Goal: Find specific page/section

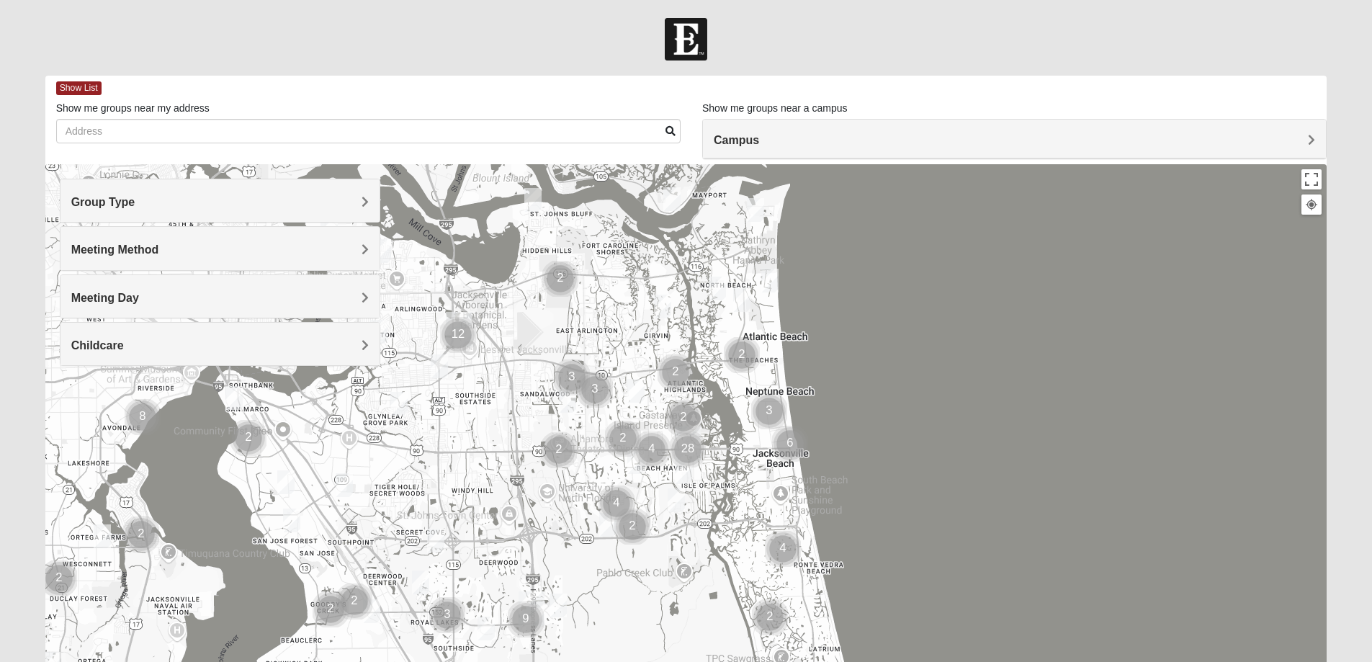
click at [191, 206] on h4 "Group Type" at bounding box center [219, 202] width 297 height 14
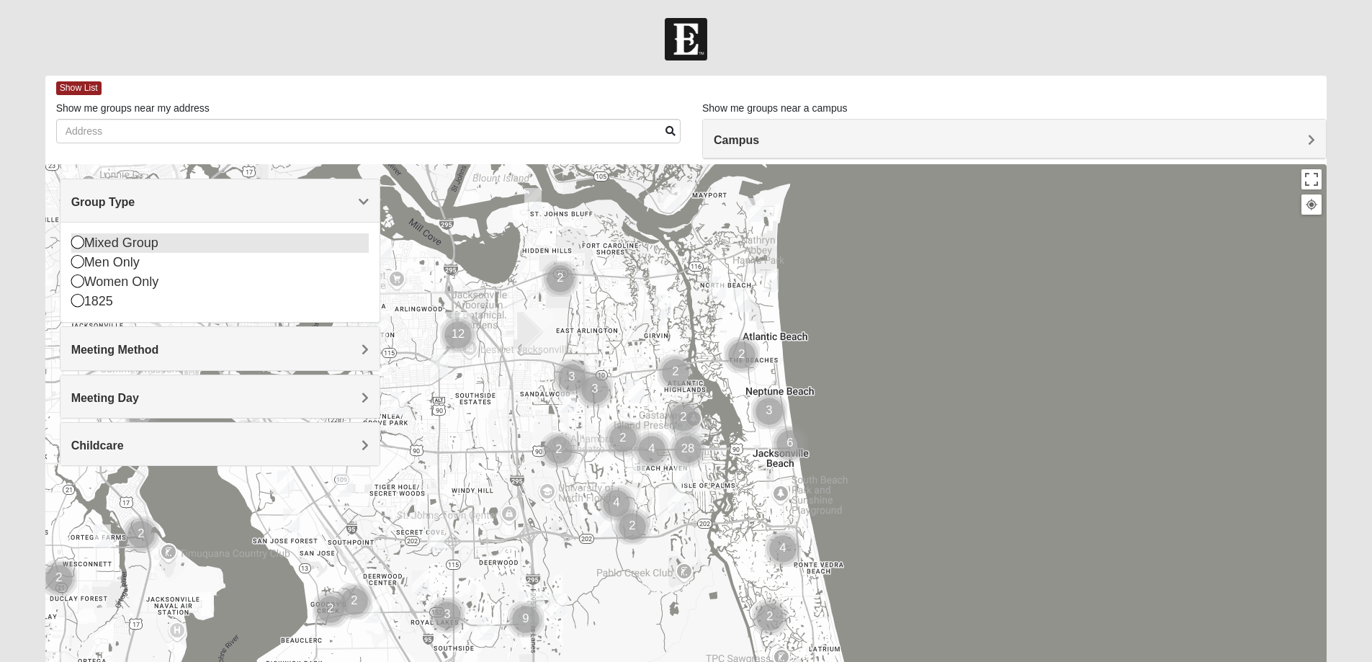
click at [133, 241] on div "Mixed Group" at bounding box center [219, 242] width 297 height 19
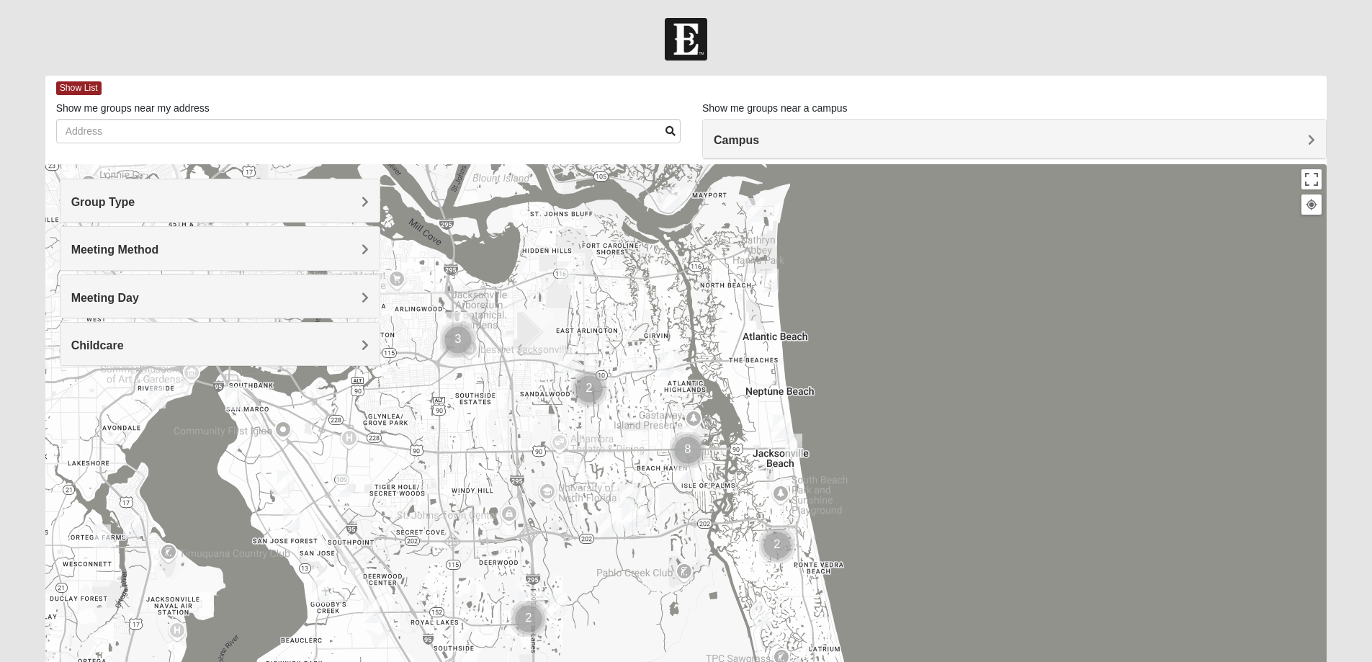
click at [85, 247] on span "Meeting Method" at bounding box center [115, 249] width 88 height 12
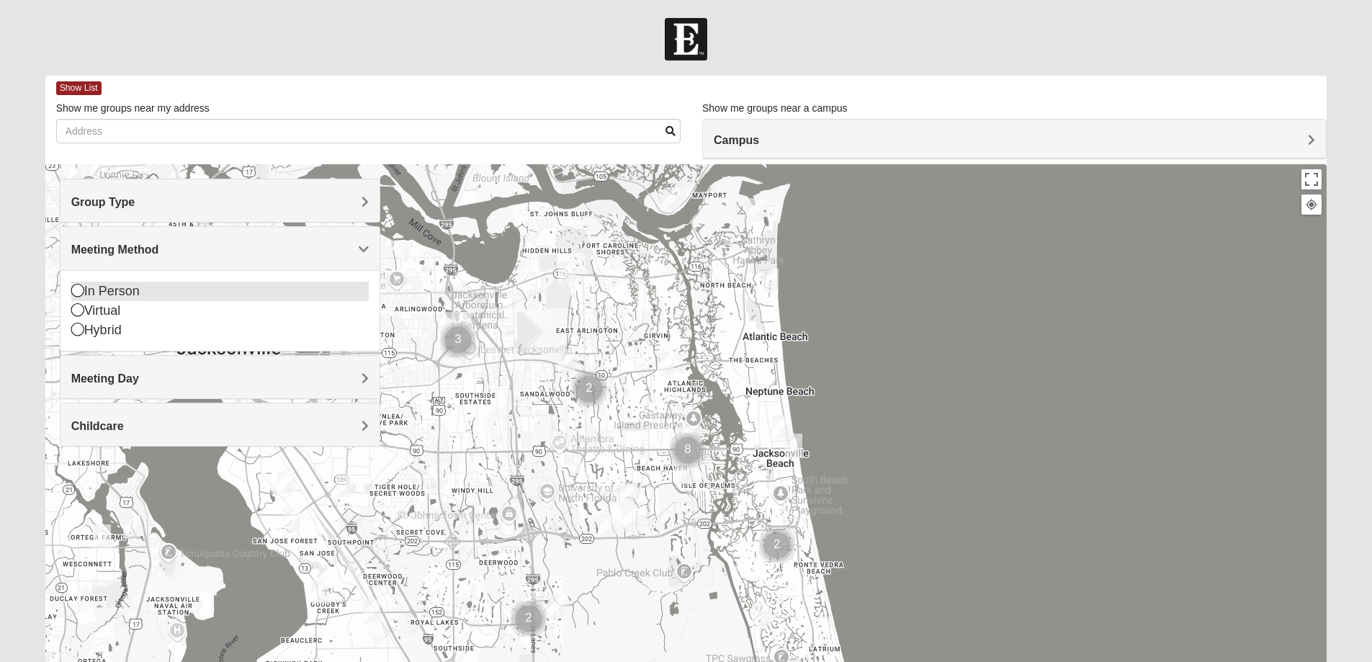
click at [76, 293] on icon at bounding box center [77, 290] width 13 height 13
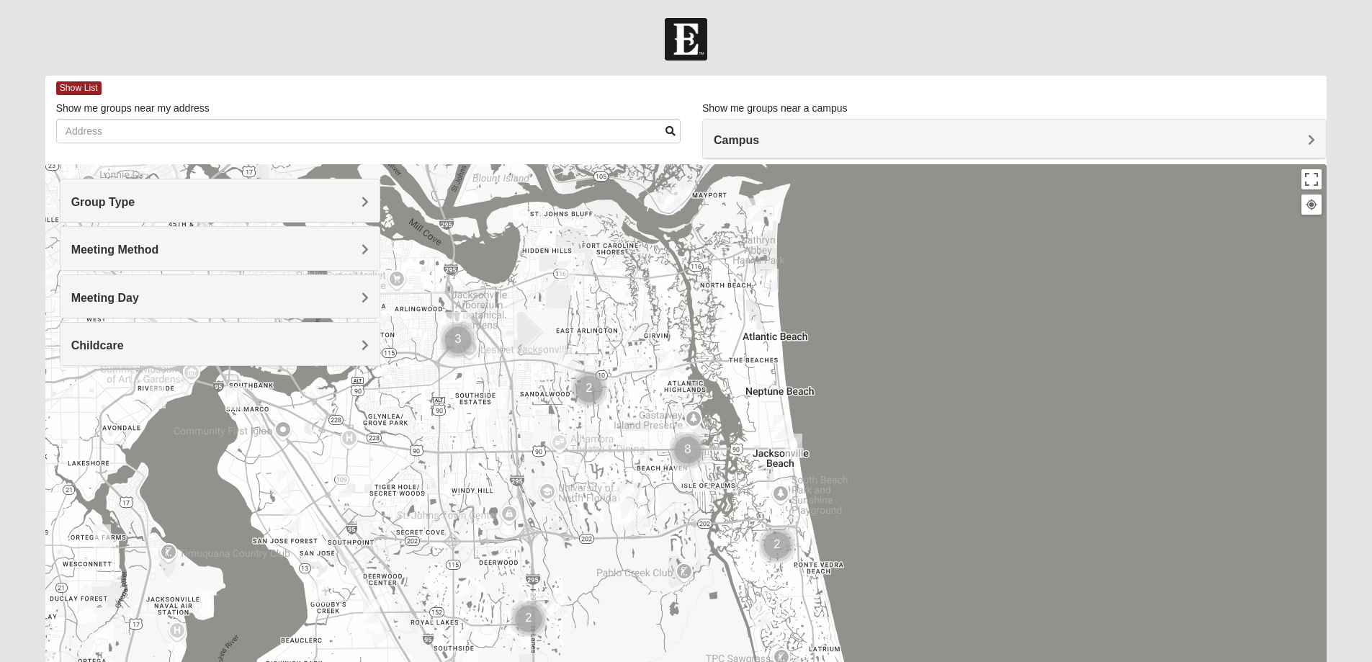
click at [156, 339] on h4 "Childcare" at bounding box center [219, 345] width 297 height 14
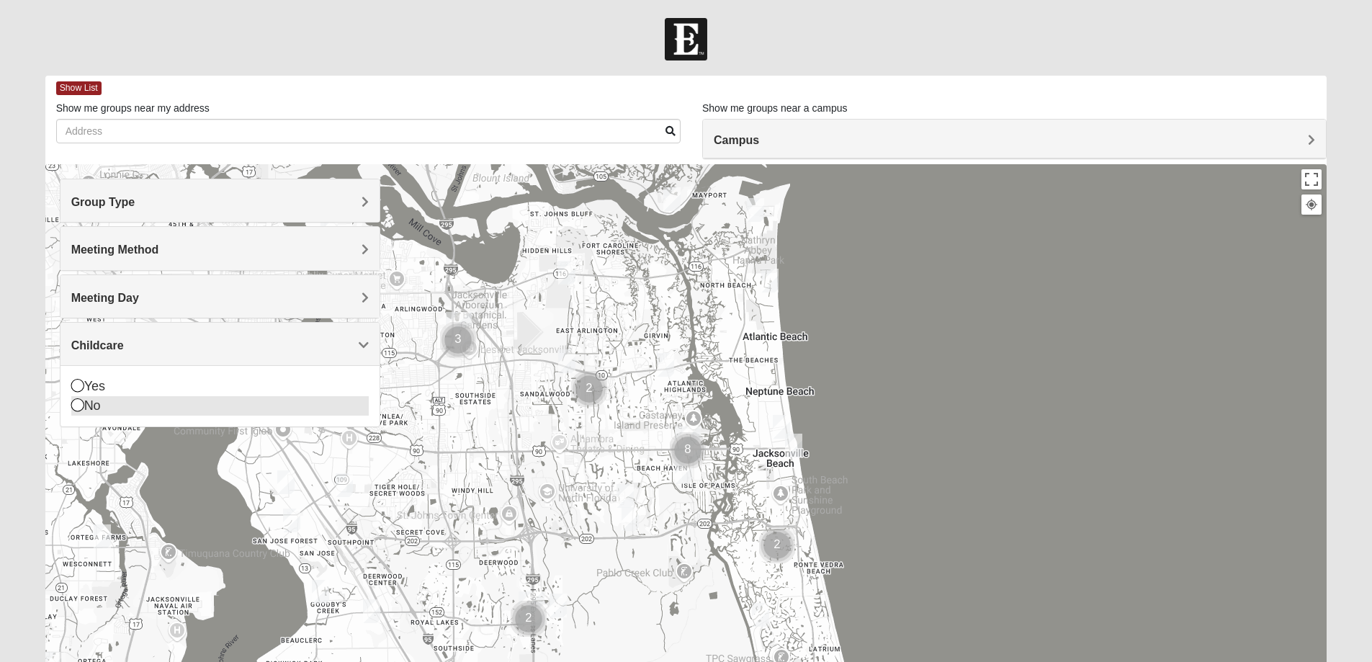
click at [81, 408] on icon at bounding box center [77, 404] width 13 height 13
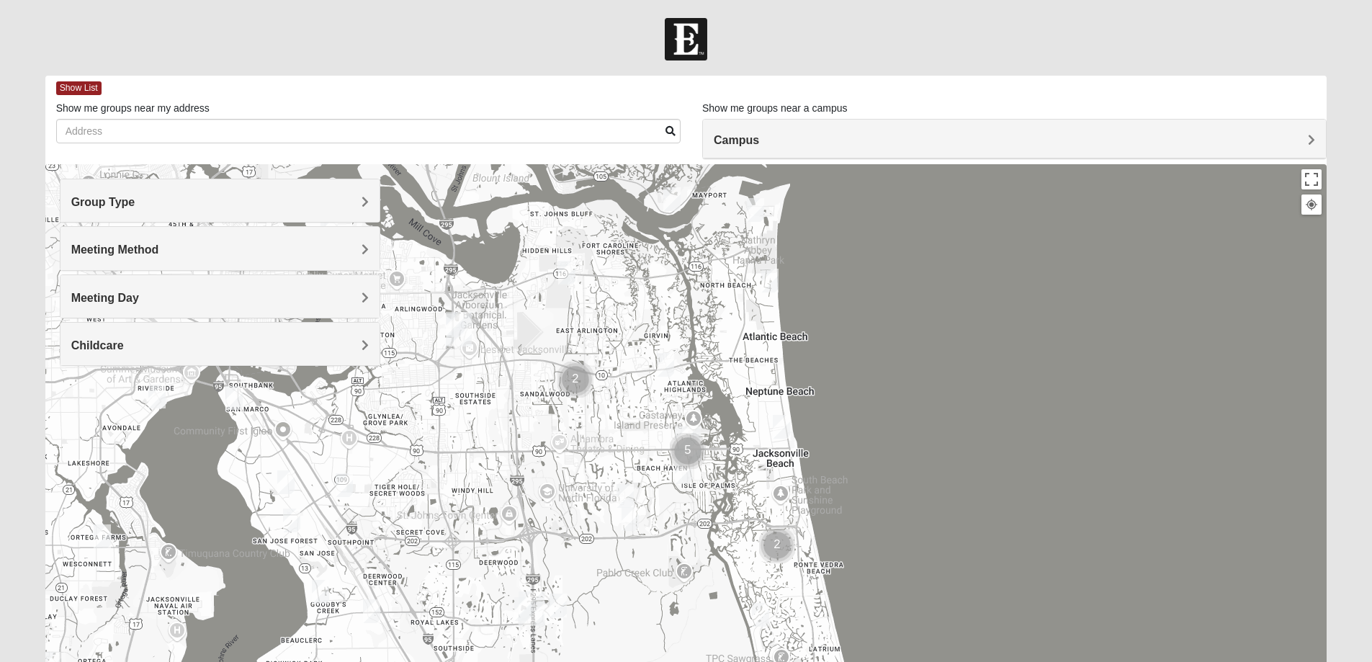
click at [1061, 408] on div at bounding box center [686, 452] width 1282 height 576
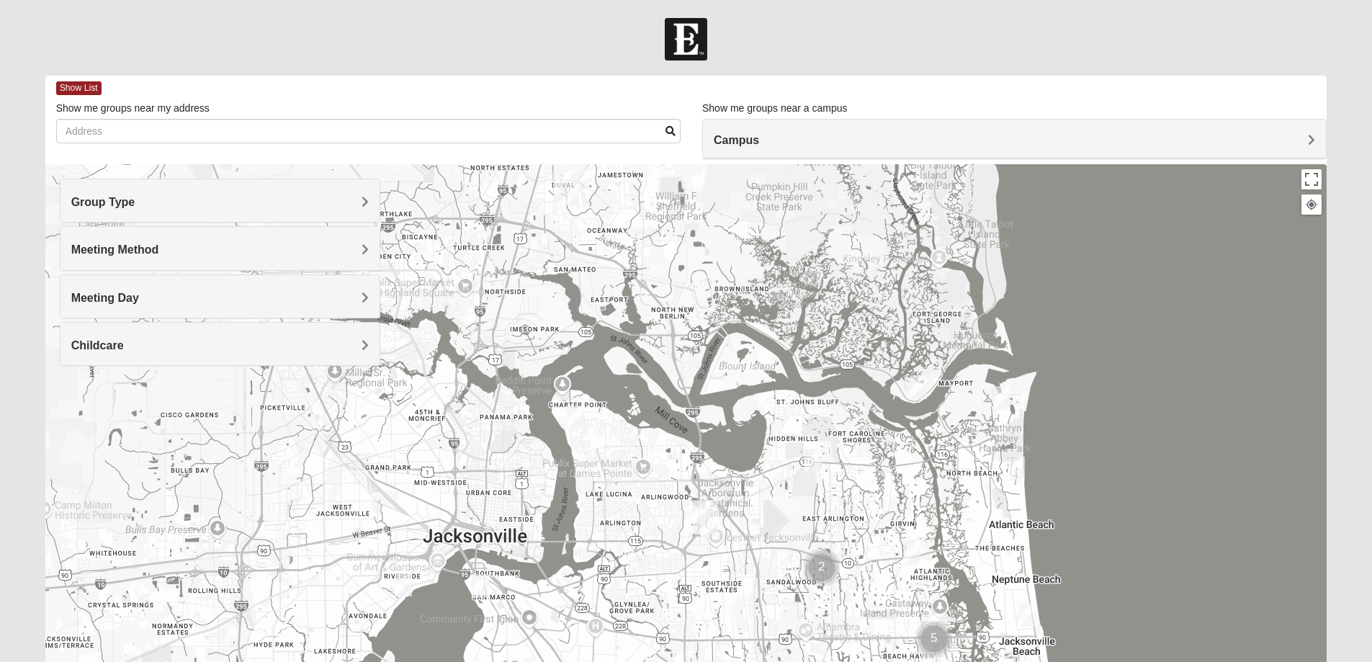
drag, startPoint x: 495, startPoint y: 381, endPoint x: 744, endPoint y: 570, distance: 312.6
click at [744, 570] on div at bounding box center [686, 452] width 1282 height 576
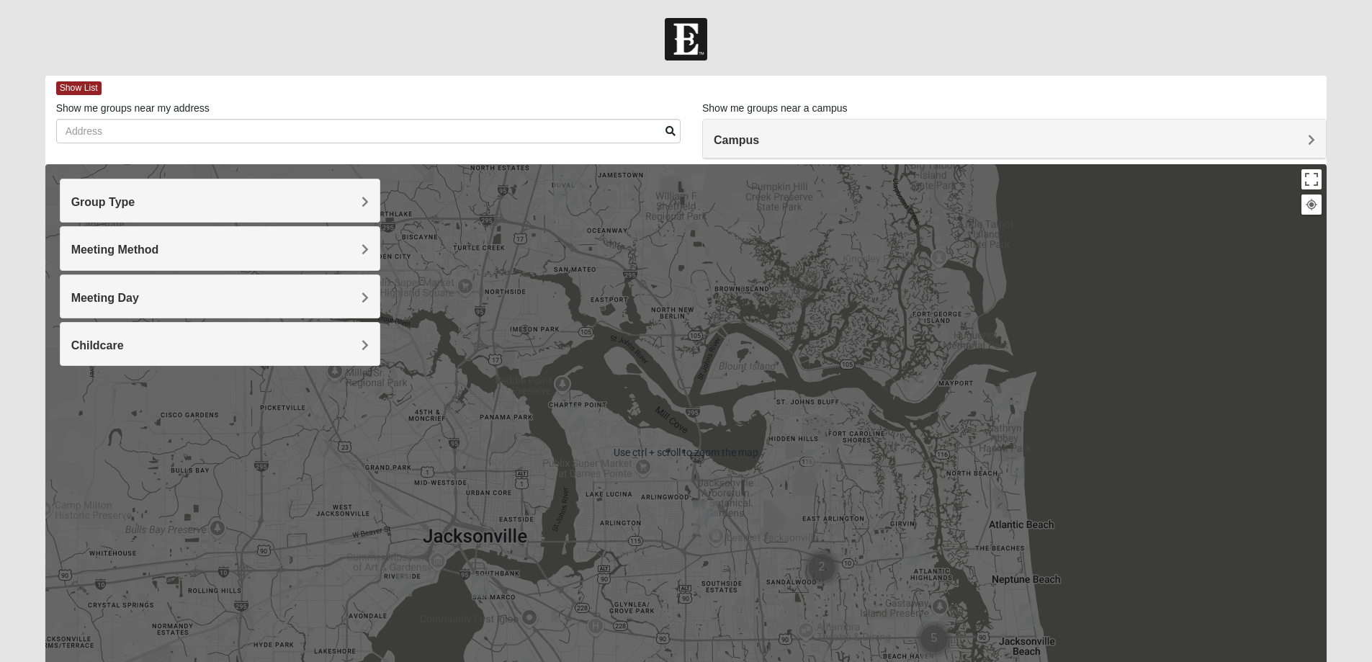
click at [1308, 201] on div at bounding box center [1311, 204] width 13 height 13
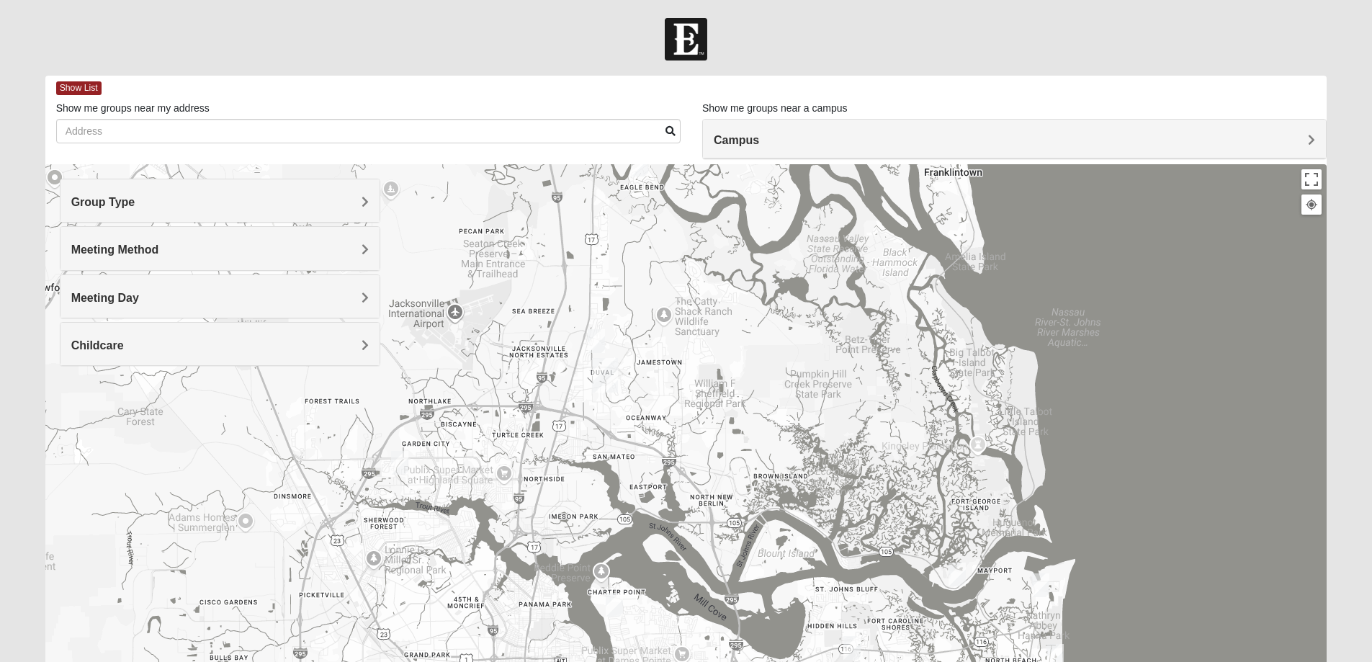
drag, startPoint x: 866, startPoint y: 439, endPoint x: 910, endPoint y: 637, distance: 202.9
click at [910, 637] on div at bounding box center [686, 452] width 1282 height 576
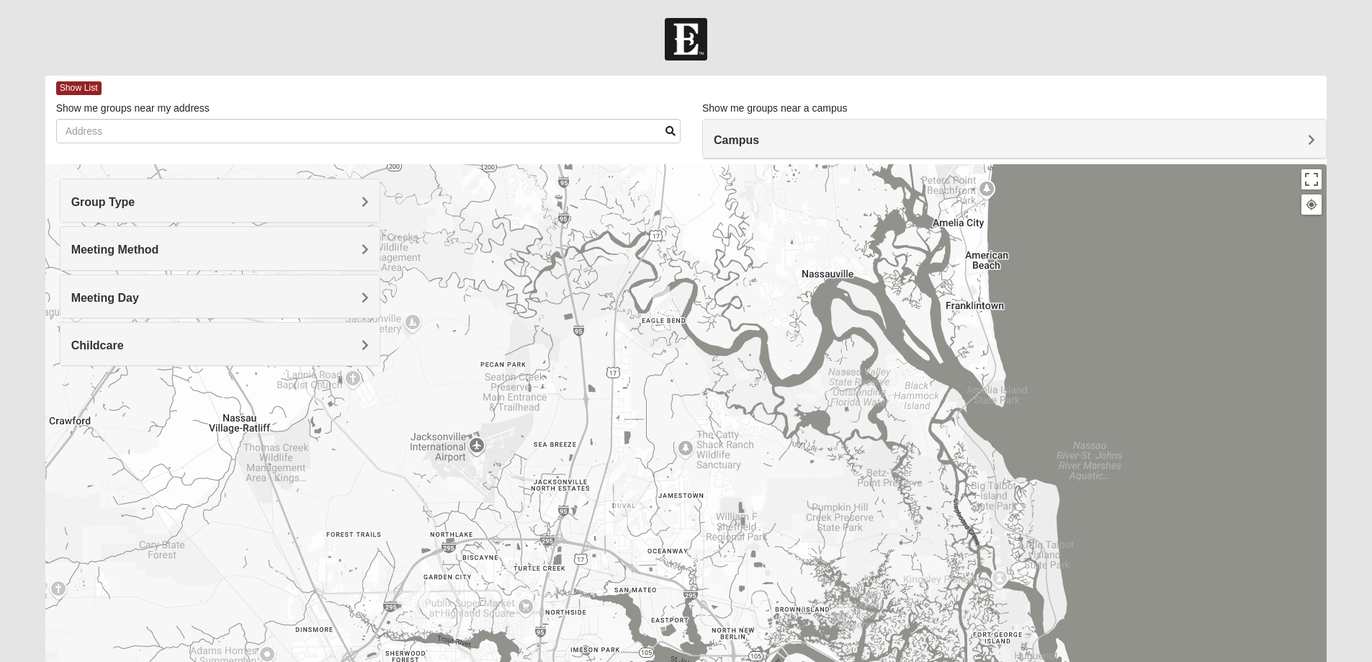
drag, startPoint x: 666, startPoint y: 387, endPoint x: 688, endPoint y: 498, distance: 113.1
click at [683, 513] on div at bounding box center [686, 452] width 1282 height 576
click at [663, 292] on img "Mixed McLaughlin/Huber 32226" at bounding box center [661, 298] width 17 height 24
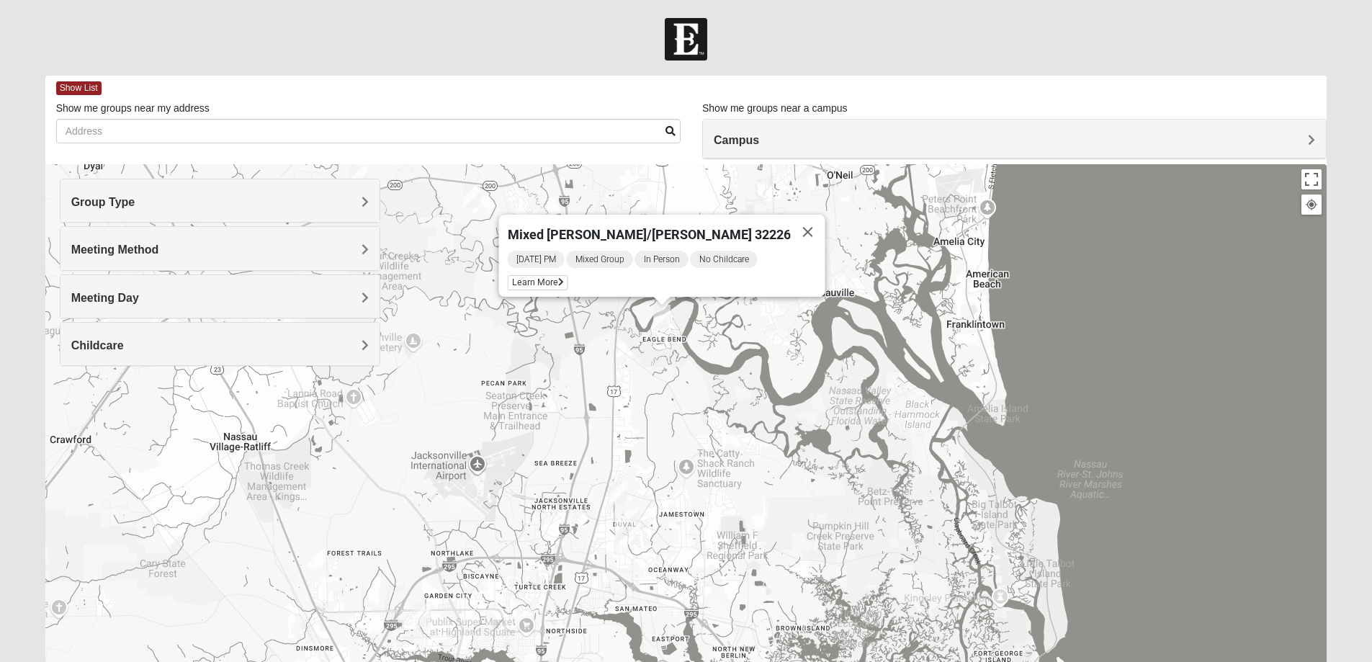
click at [617, 492] on img "Mixed Martins 32218" at bounding box center [618, 493] width 17 height 24
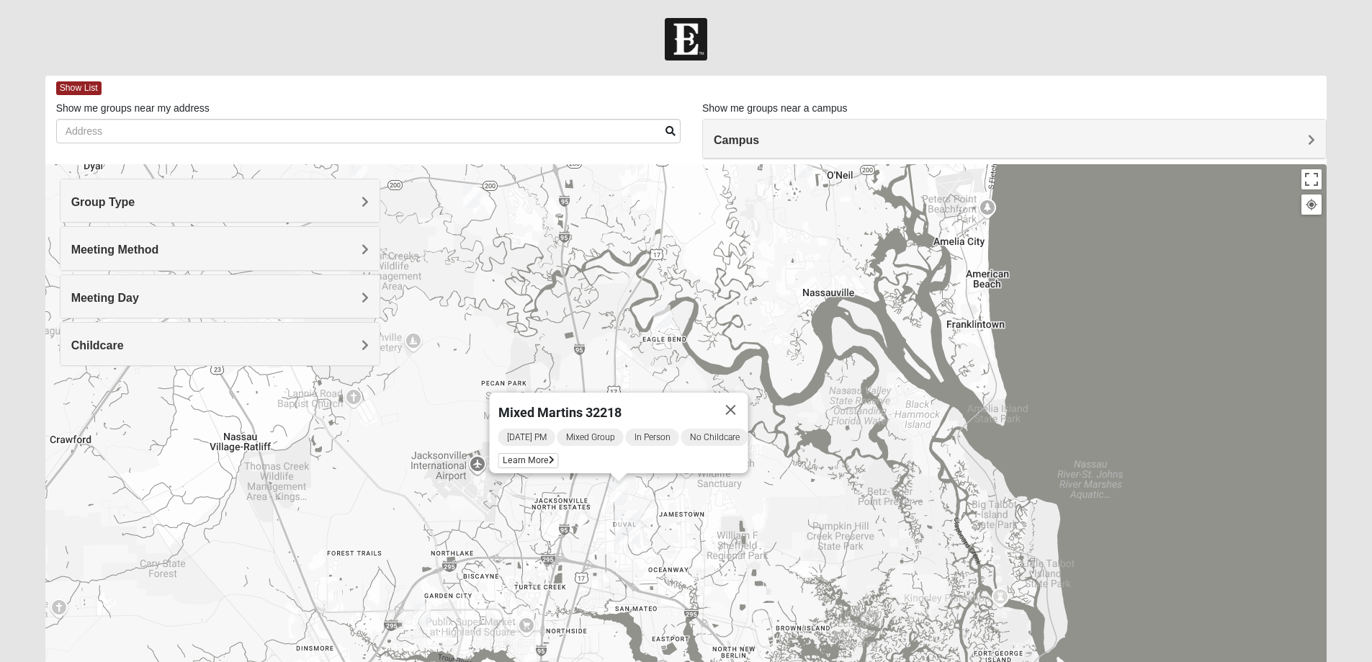
click at [659, 315] on img "Mixed McLaughlin/Huber 32226" at bounding box center [661, 317] width 17 height 24
click at [659, 316] on img "Mixed McLaughlin/Huber 32226" at bounding box center [661, 317] width 17 height 24
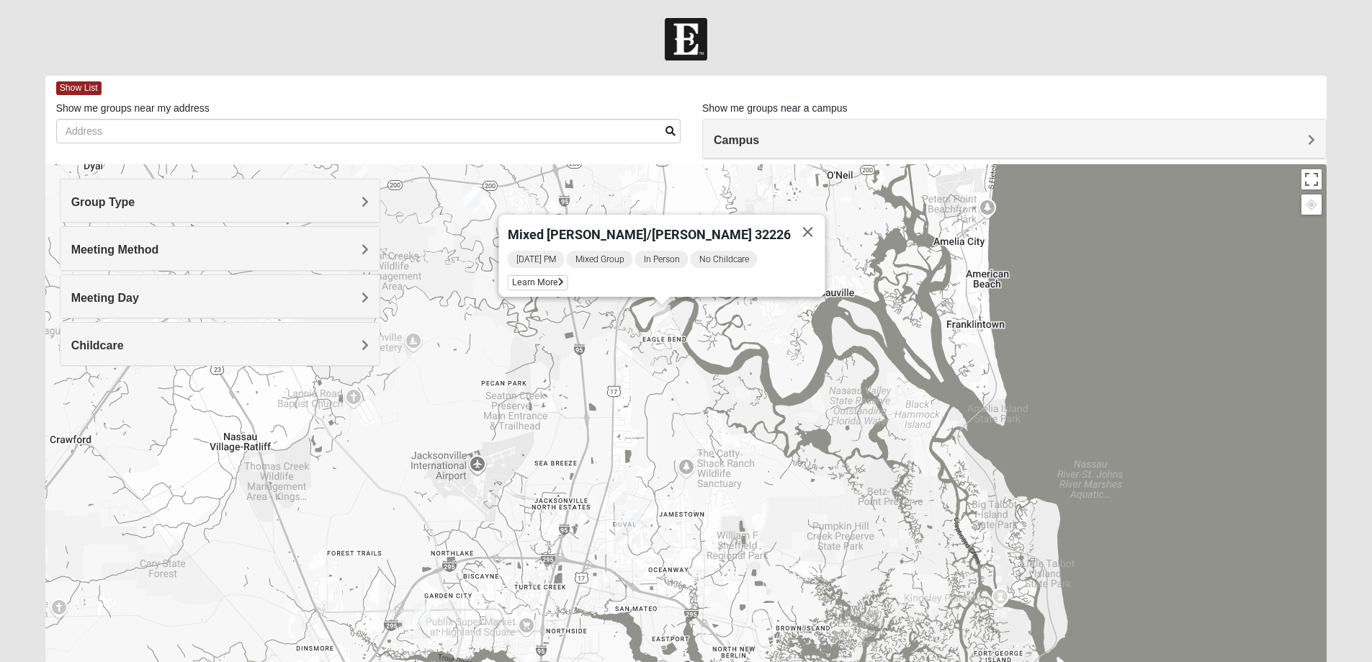
click at [1078, 327] on div "Mixed [PERSON_NAME]/[PERSON_NAME] 32226 [DATE] PM Mixed Group In Person No Chil…" at bounding box center [686, 452] width 1282 height 576
drag, startPoint x: 664, startPoint y: 425, endPoint x: 751, endPoint y: 341, distance: 120.7
click at [705, 498] on div "Mixed [PERSON_NAME]/[PERSON_NAME] 32226 [DATE] PM Mixed Group In Person No Chil…" at bounding box center [686, 452] width 1282 height 576
click at [790, 218] on button "Close" at bounding box center [807, 232] width 35 height 35
